Goal: Information Seeking & Learning: Learn about a topic

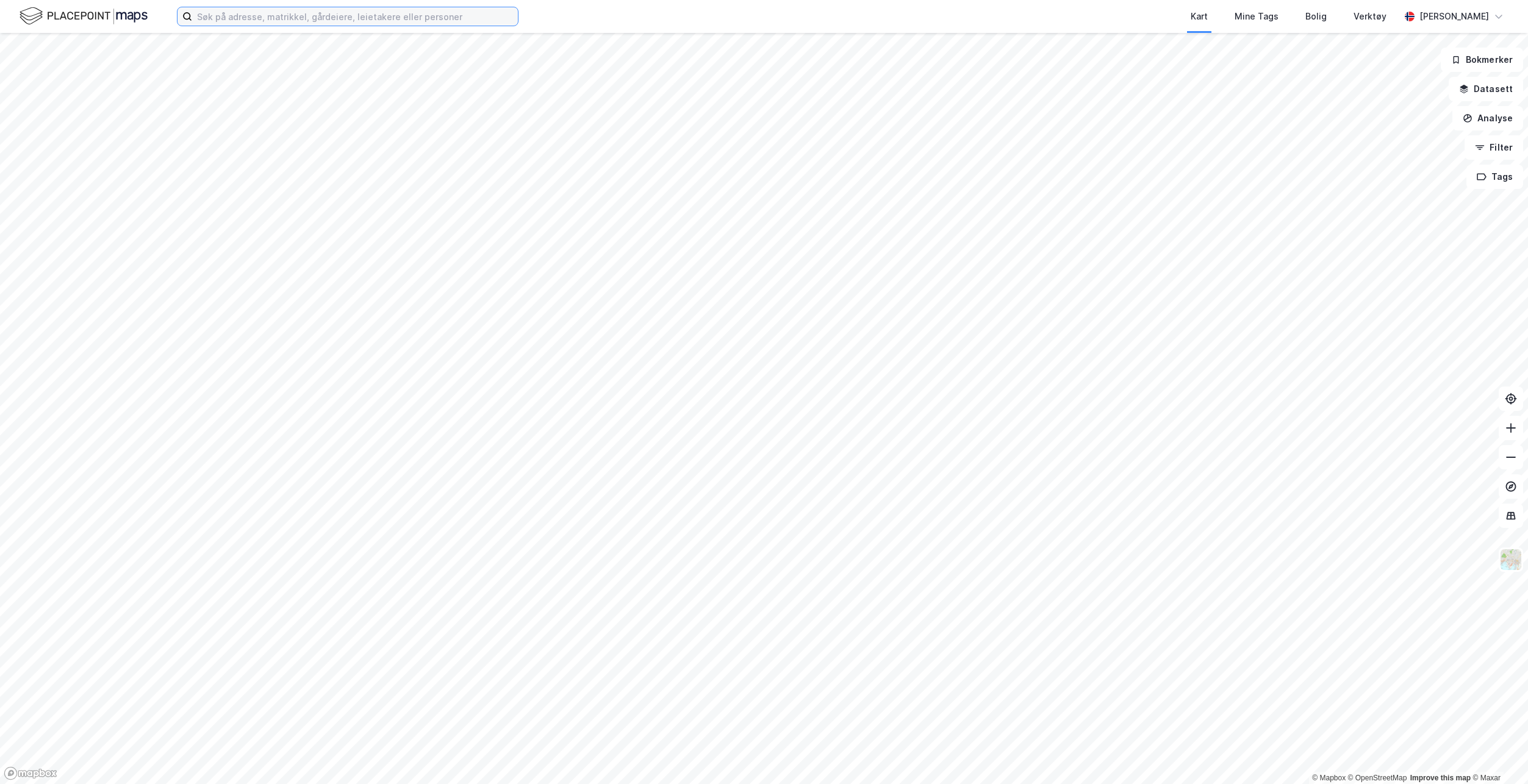
click at [302, 18] on input at bounding box center [355, 16] width 326 height 18
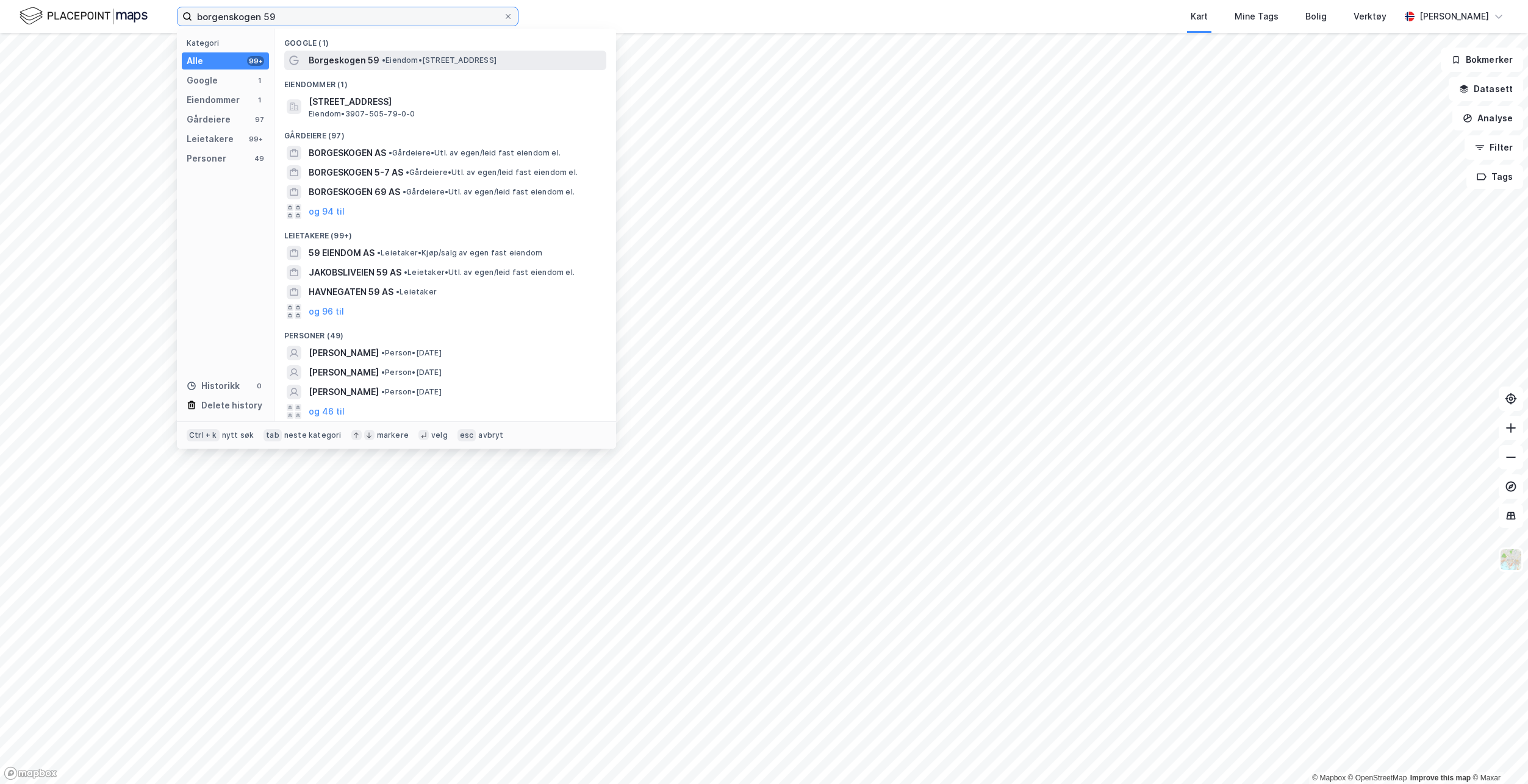
type input "borgenskogen 59"
click at [302, 55] on div "Borgeskogen 59 • Eiendom • [STREET_ADDRESS]" at bounding box center [457, 60] width 295 height 15
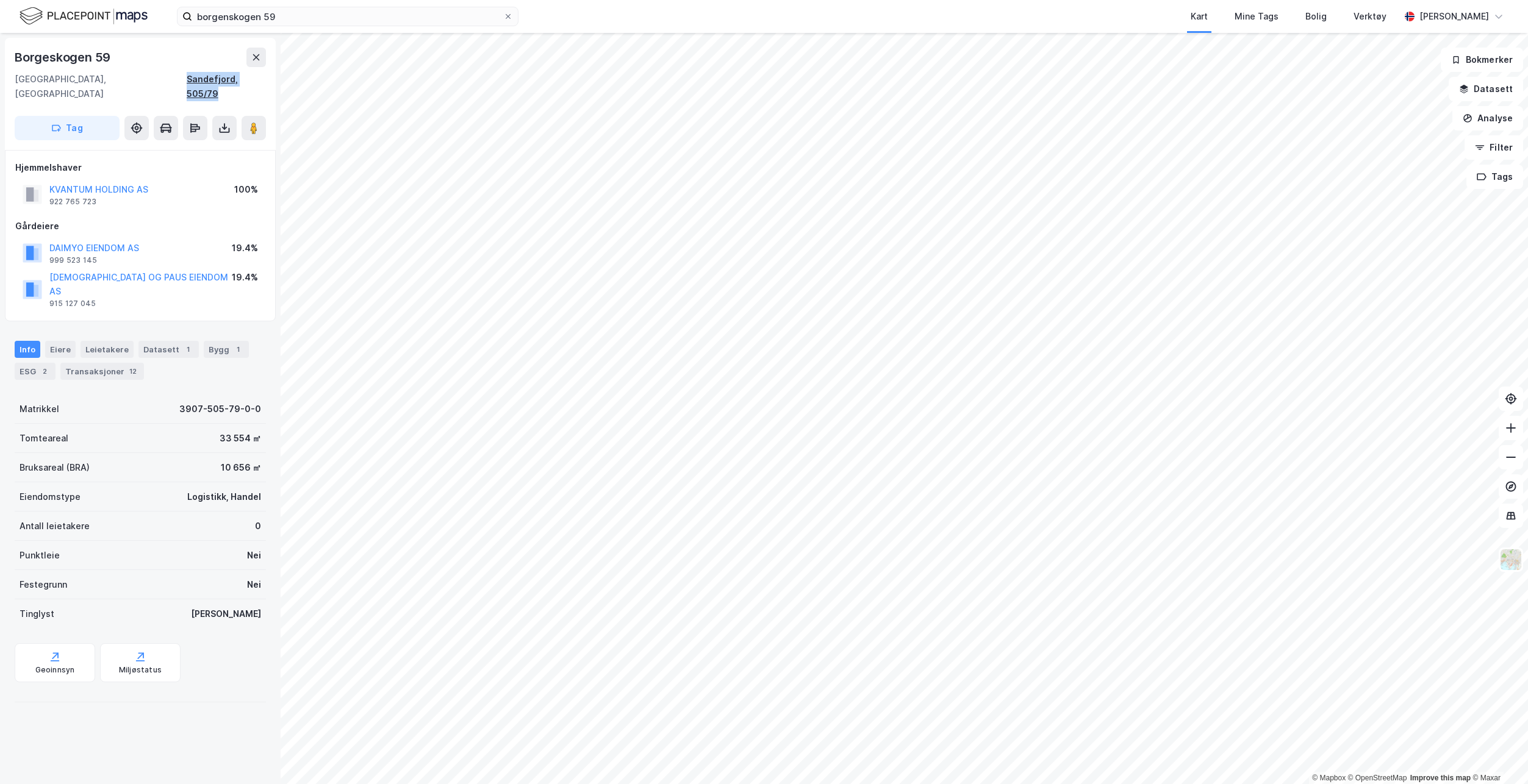
drag, startPoint x: 171, startPoint y: 78, endPoint x: 265, endPoint y: 85, distance: 94.3
click at [265, 85] on div "[GEOGRAPHIC_DATA], [GEOGRAPHIC_DATA], 505/79" at bounding box center [140, 86] width 251 height 29
copy div "Sandefjord, 505/79"
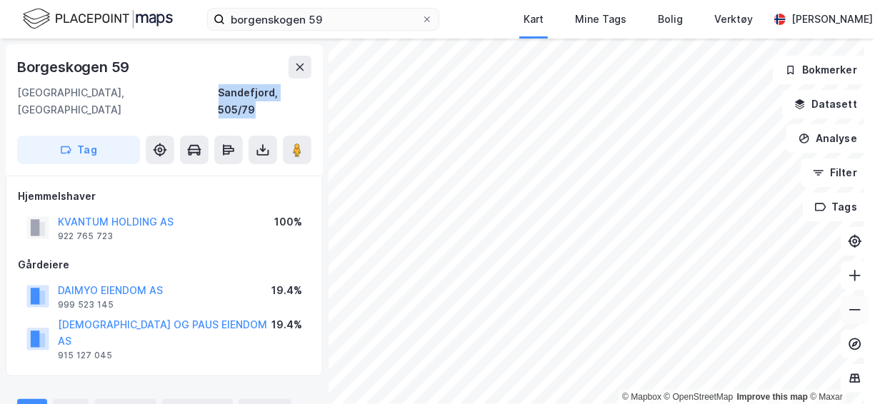
click at [354, 249] on button at bounding box center [855, 310] width 29 height 29
click at [354, 249] on icon at bounding box center [855, 276] width 14 height 14
click at [354, 249] on button at bounding box center [855, 310] width 29 height 29
click at [354, 249] on icon at bounding box center [855, 310] width 14 height 14
click at [354, 249] on icon at bounding box center [855, 276] width 14 height 14
